Goal: Information Seeking & Learning: Learn about a topic

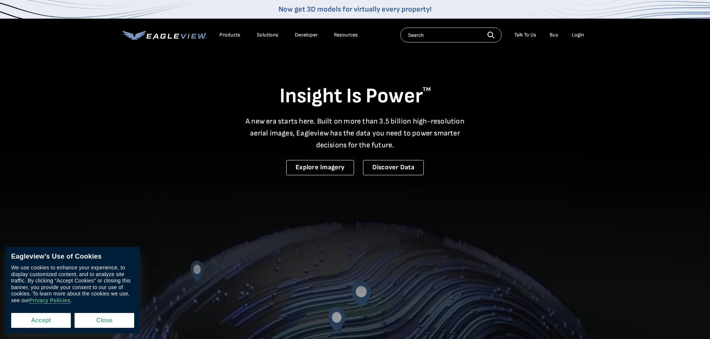
click at [60, 318] on button "Accept" at bounding box center [41, 320] width 60 height 15
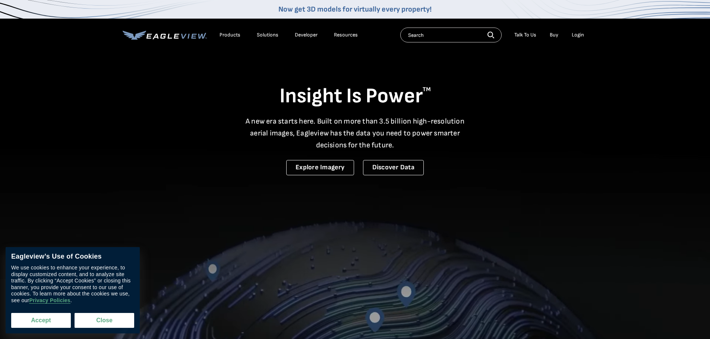
checkbox input "true"
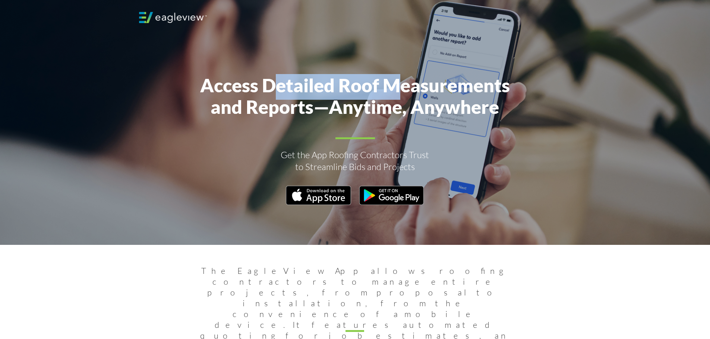
drag, startPoint x: 271, startPoint y: 85, endPoint x: 404, endPoint y: 91, distance: 132.8
click at [340, 90] on span "Access Detailed Roof Measurements and Reports—Anytime, Anywhere" at bounding box center [355, 96] width 310 height 44
click at [340, 91] on span "Access Detailed Roof Measurements and Reports—Anytime, Anywhere" at bounding box center [355, 96] width 310 height 44
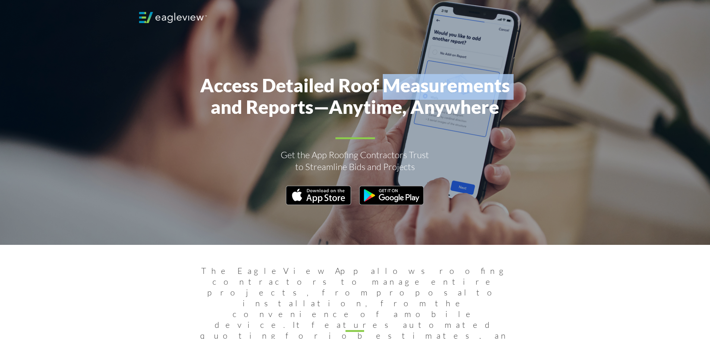
click at [340, 91] on span "Access Detailed Roof Measurements and Reports—Anytime, Anywhere" at bounding box center [355, 96] width 310 height 44
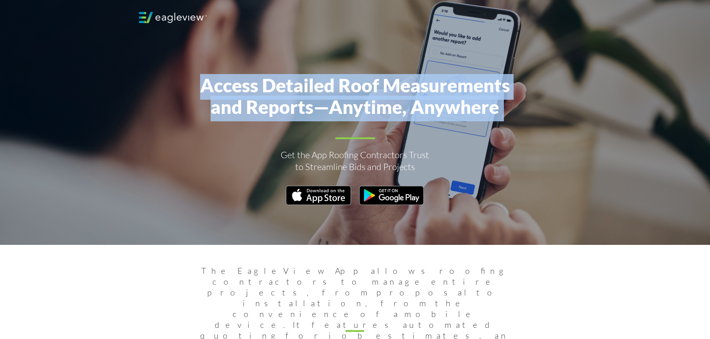
click at [340, 91] on span "Access Detailed Roof Measurements and Reports—Anytime, Anywhere" at bounding box center [355, 96] width 310 height 44
click at [340, 105] on span "Access Detailed Roof Measurements and Reports—Anytime, Anywhere" at bounding box center [355, 96] width 310 height 44
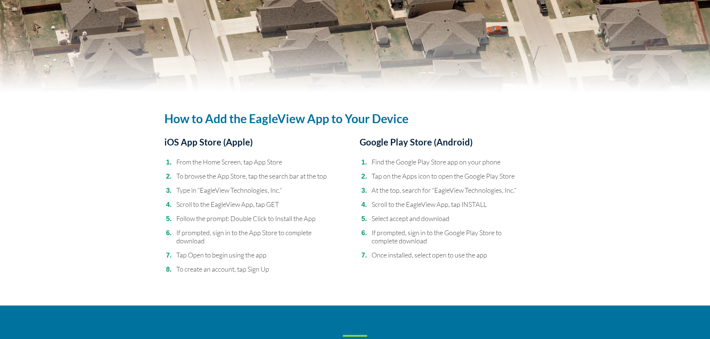
scroll to position [1325, 0]
